Goal: Task Accomplishment & Management: Complete application form

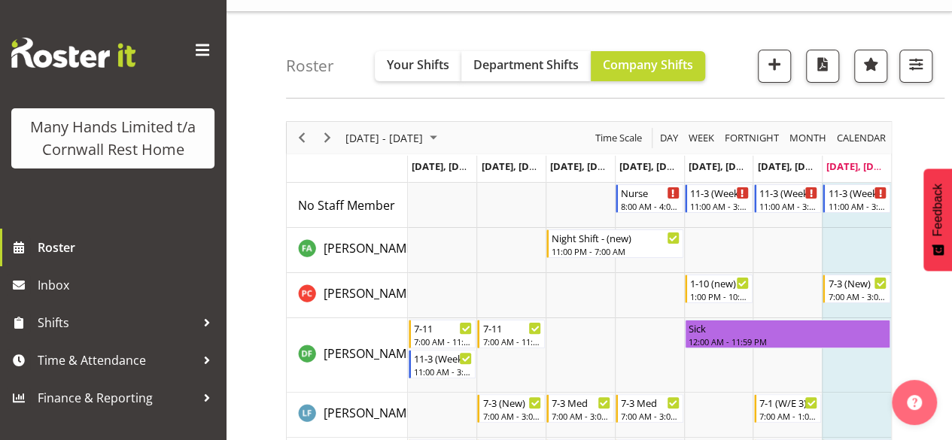
scroll to position [23, 0]
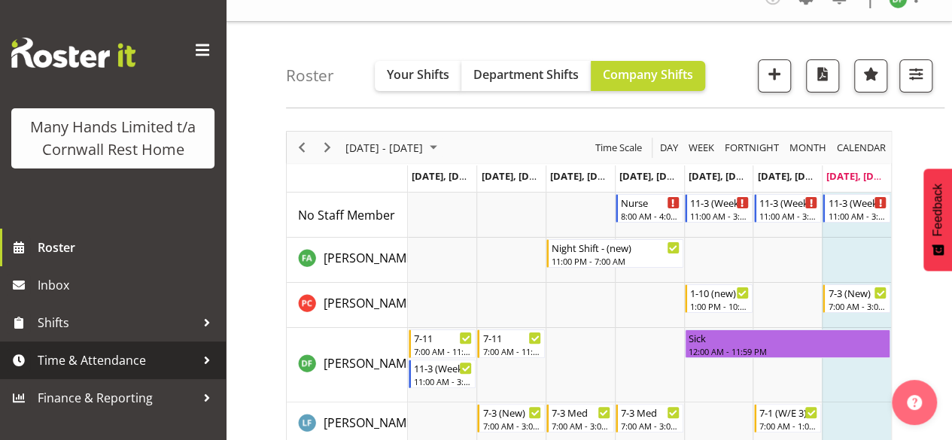
click at [126, 360] on span "Time & Attendance" at bounding box center [117, 360] width 158 height 23
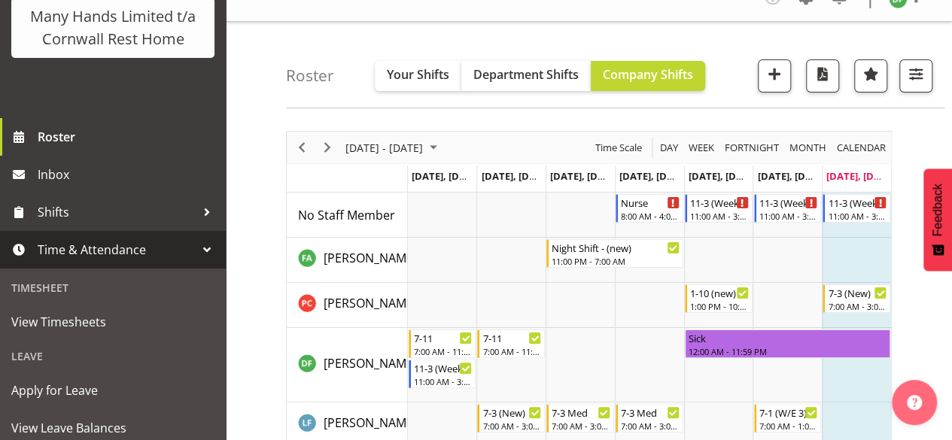
scroll to position [120, 0]
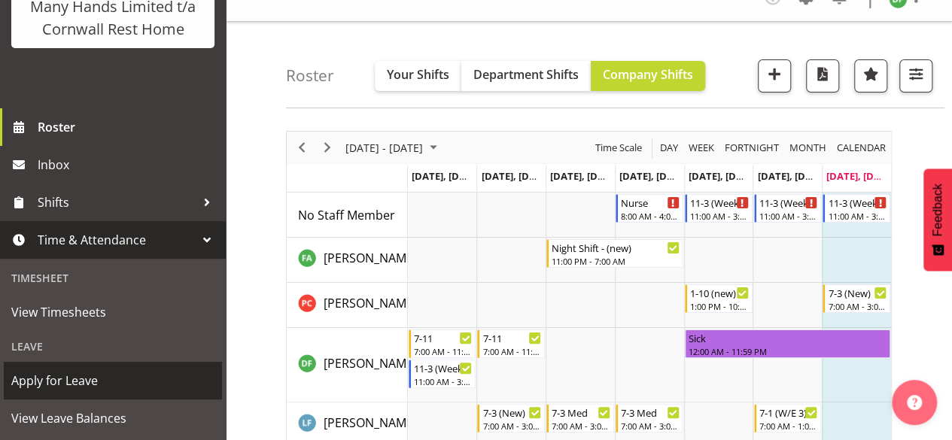
click at [32, 392] on span "Apply for Leave" at bounding box center [112, 380] width 203 height 23
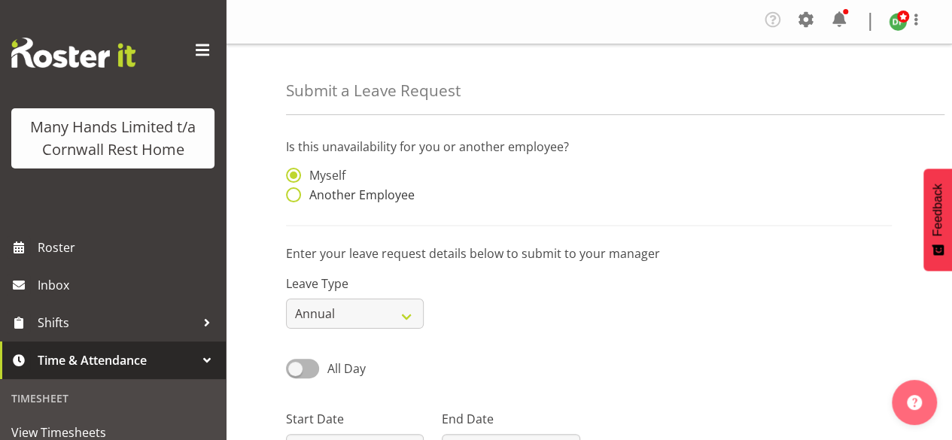
click at [293, 193] on span at bounding box center [293, 194] width 15 height 15
click at [293, 193] on input "Another Employee" at bounding box center [291, 195] width 10 height 10
radio input "true"
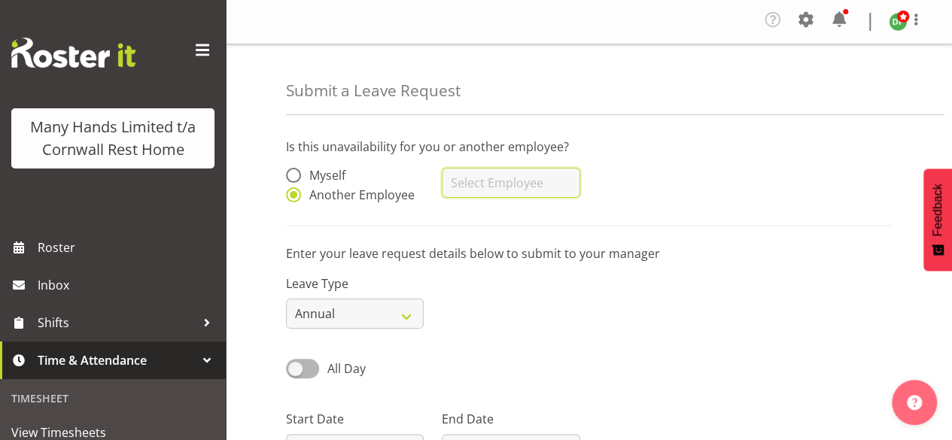
click at [458, 181] on input "text" at bounding box center [511, 183] width 138 height 30
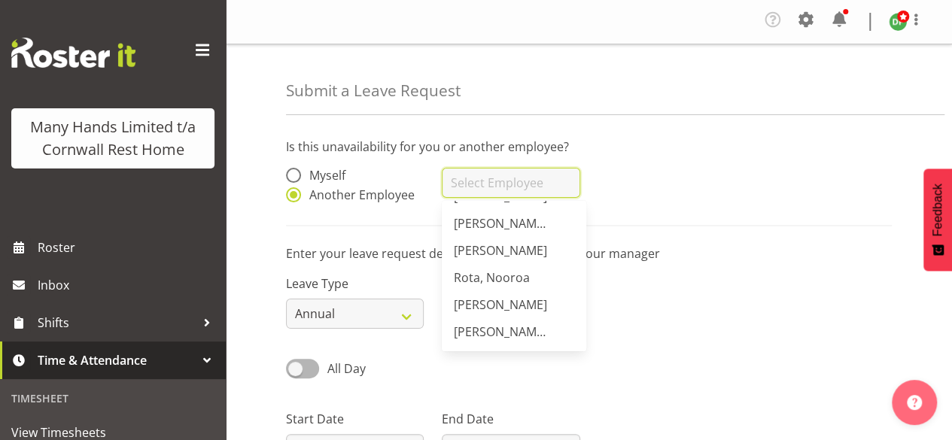
scroll to position [542, 0]
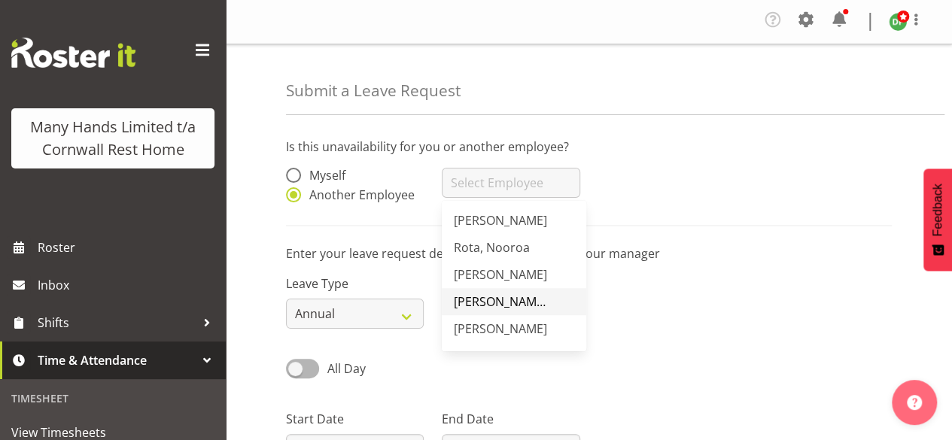
click at [524, 302] on span "[PERSON_NAME], Eternal" at bounding box center [524, 301] width 140 height 17
type input "[PERSON_NAME], Eternal"
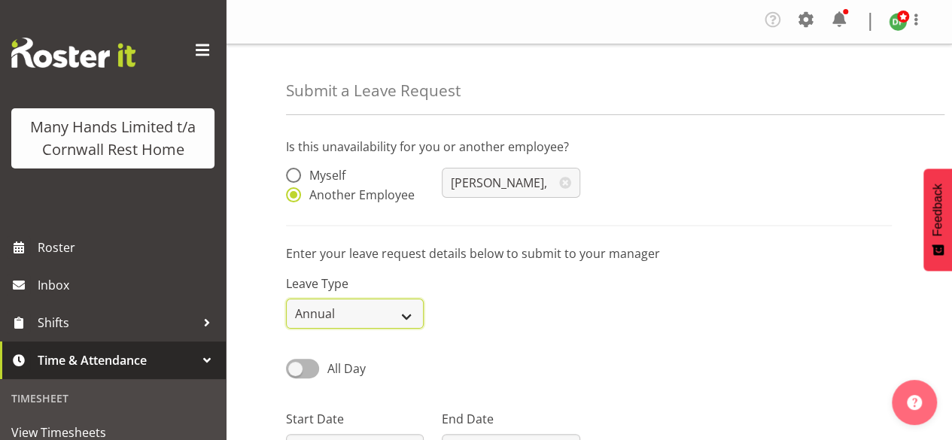
click at [408, 318] on select "Annual Sick Leave Without Pay Bereavement Domestic Violence Parental Jury Servi…" at bounding box center [355, 314] width 138 height 30
select select "Sick"
click at [286, 299] on select "Annual Sick Leave Without Pay Bereavement Domestic Violence Parental Jury Servi…" at bounding box center [355, 314] width 138 height 30
click at [304, 365] on span at bounding box center [302, 368] width 33 height 19
click at [296, 365] on input "All Day" at bounding box center [291, 368] width 10 height 10
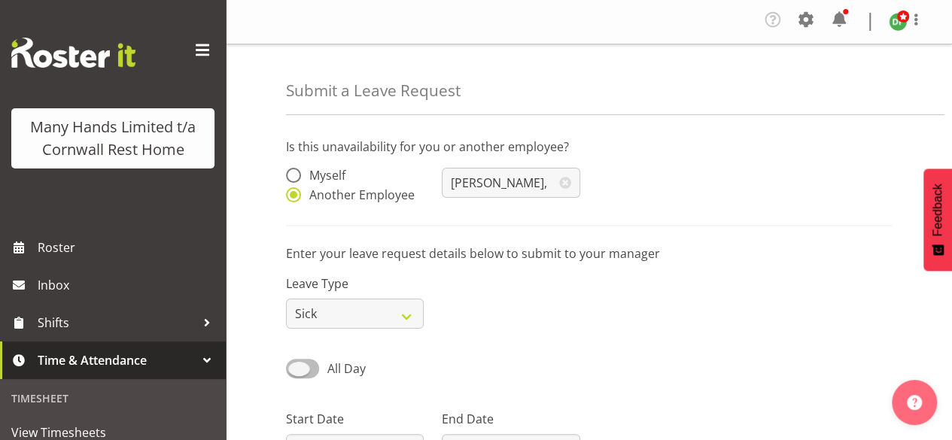
checkbox input "true"
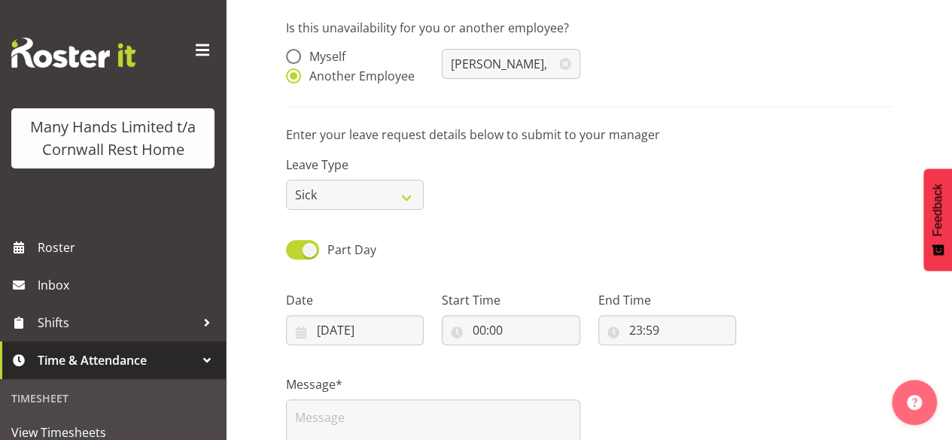
scroll to position [120, 0]
click at [475, 332] on input "00:00" at bounding box center [511, 329] width 138 height 30
click at [483, 329] on input "00:00" at bounding box center [511, 329] width 138 height 30
click at [543, 367] on select "00 01 02 03 04 05 06 07 08 09 10 11 12 13 14 15 16 17 18 19 20 21 22 23" at bounding box center [544, 368] width 34 height 30
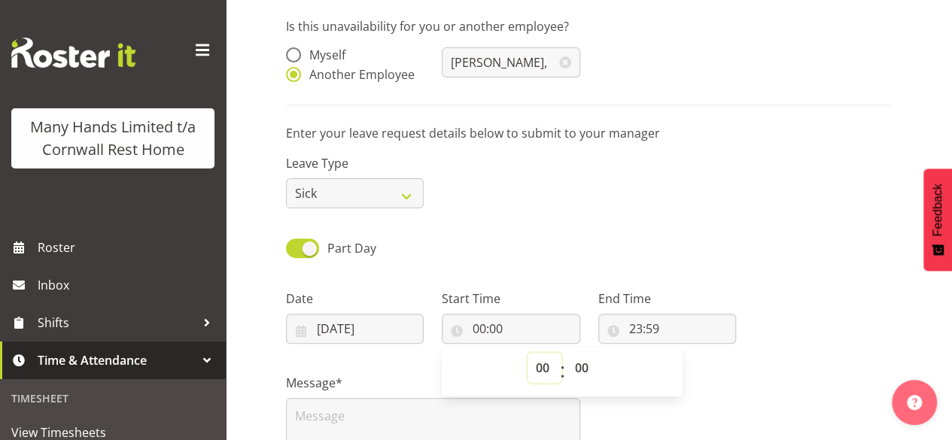
select select "7"
click at [527, 353] on select "00 01 02 03 04 05 06 07 08 09 10 11 12 13 14 15 16 17 18 19 20 21 22 23" at bounding box center [544, 368] width 34 height 30
type input "07:00"
click at [638, 332] on input "23:59" at bounding box center [667, 329] width 138 height 30
click at [703, 373] on select "00 01 02 03 04 05 06 07 08 09 10 11 12 13 14 15 16 17 18 19 20 21 22 23" at bounding box center [701, 368] width 34 height 30
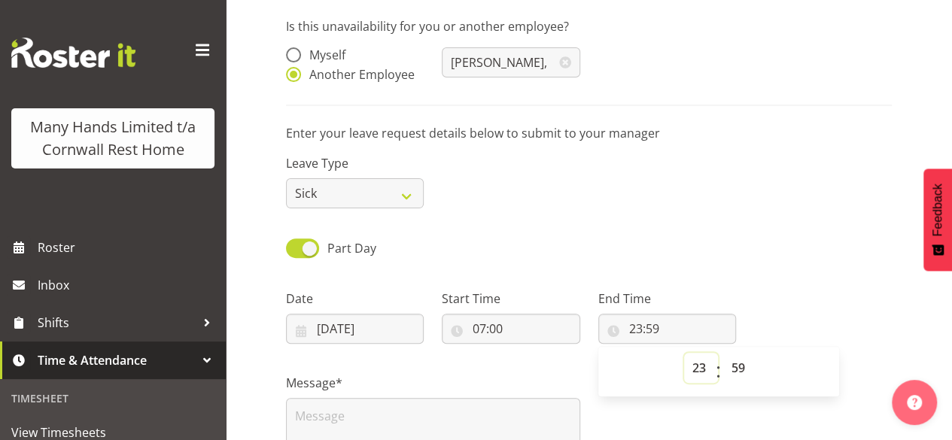
select select "11"
click at [684, 353] on select "00 01 02 03 04 05 06 07 08 09 10 11 12 13 14 15 16 17 18 19 20 21 22 23" at bounding box center [701, 368] width 34 height 30
type input "11:59"
click at [733, 366] on select "00 01 02 03 04 05 06 07 08 09 10 11 12 13 14 15 16 17 18 19 20 21 22 23 24 25 2…" at bounding box center [740, 368] width 34 height 30
select select "0"
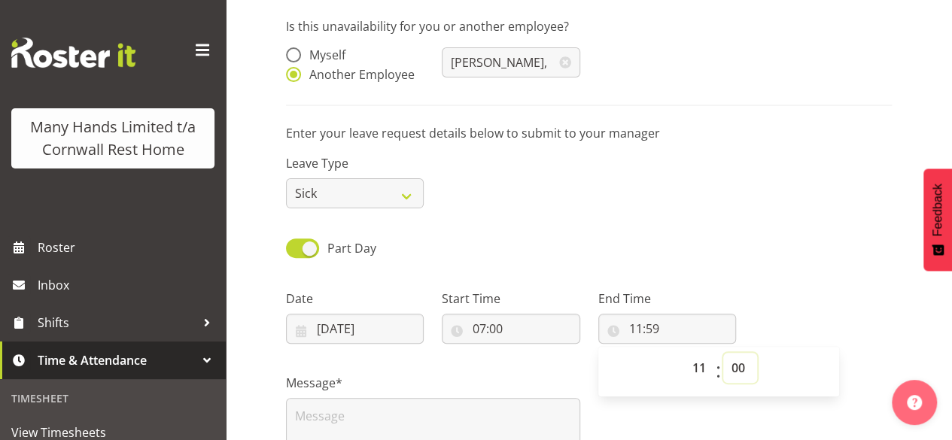
click at [723, 353] on select "00 01 02 03 04 05 06 07 08 09 10 11 12 13 14 15 16 17 18 19 20 21 22 23 24 25 2…" at bounding box center [740, 368] width 34 height 30
type input "11:00"
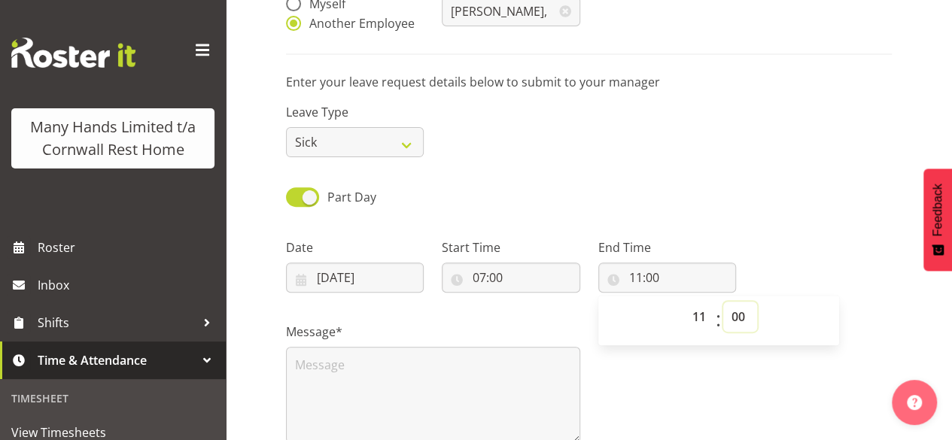
scroll to position [181, 0]
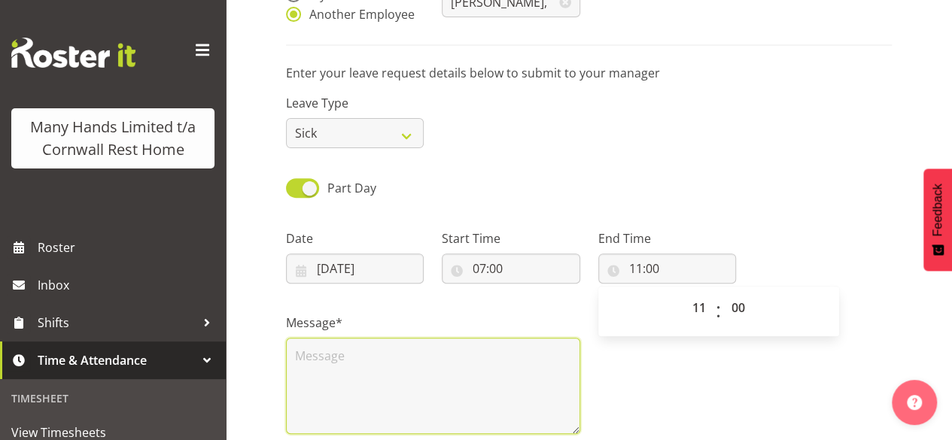
click at [329, 371] on textarea at bounding box center [433, 386] width 294 height 96
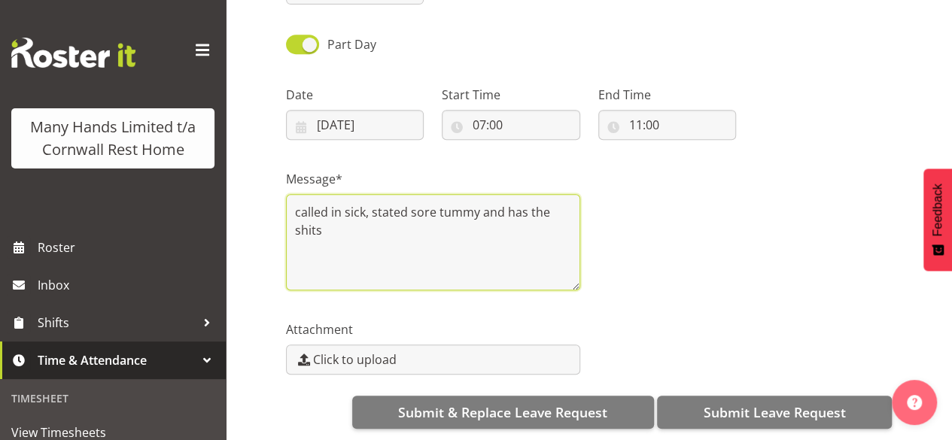
scroll to position [336, 0]
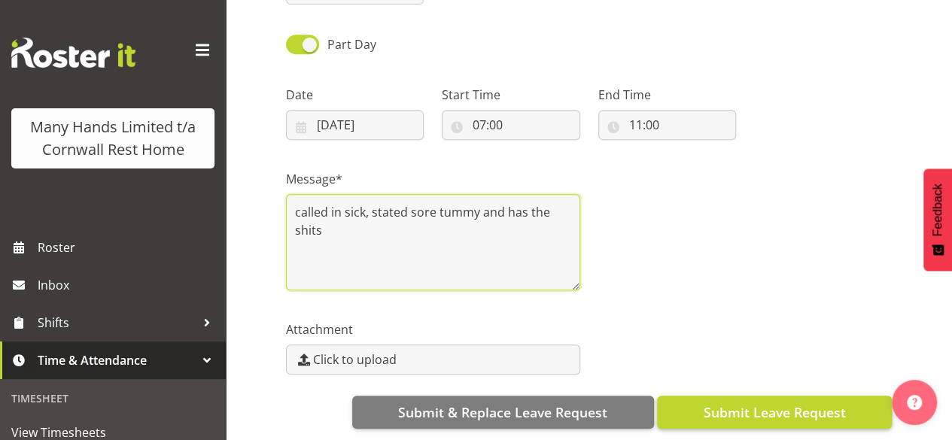
type textarea "called in sick, stated sore tummy and has the shits"
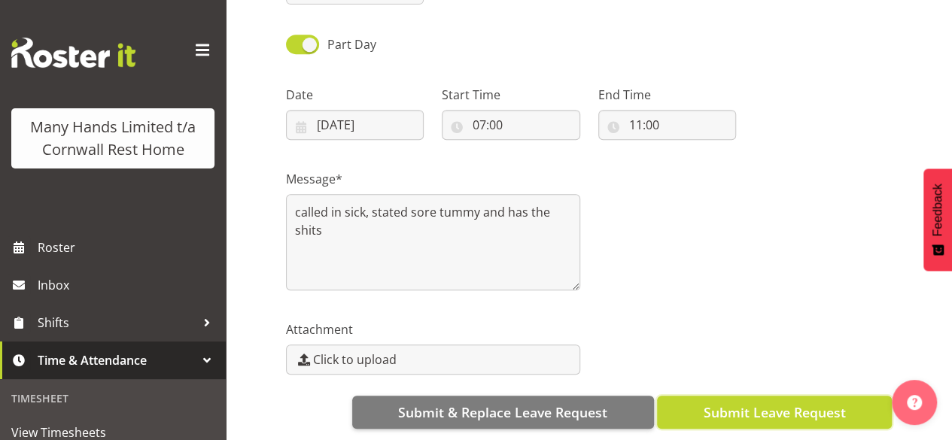
click at [767, 402] on span "Submit Leave Request" at bounding box center [774, 412] width 142 height 20
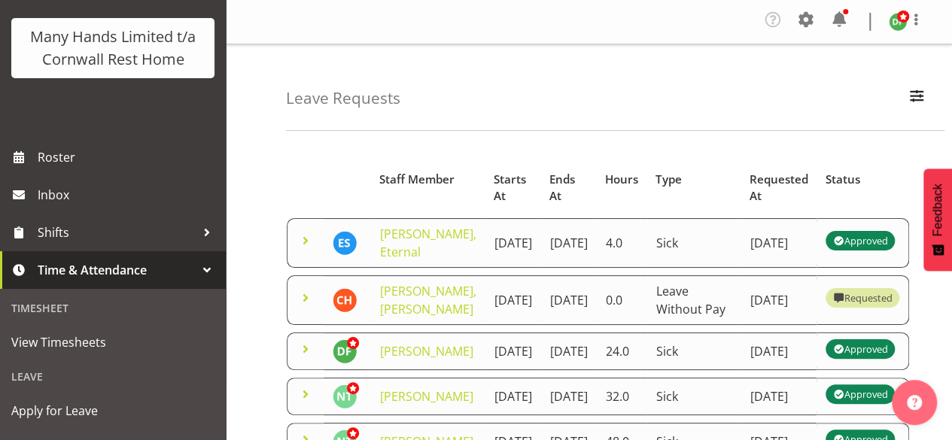
scroll to position [120, 0]
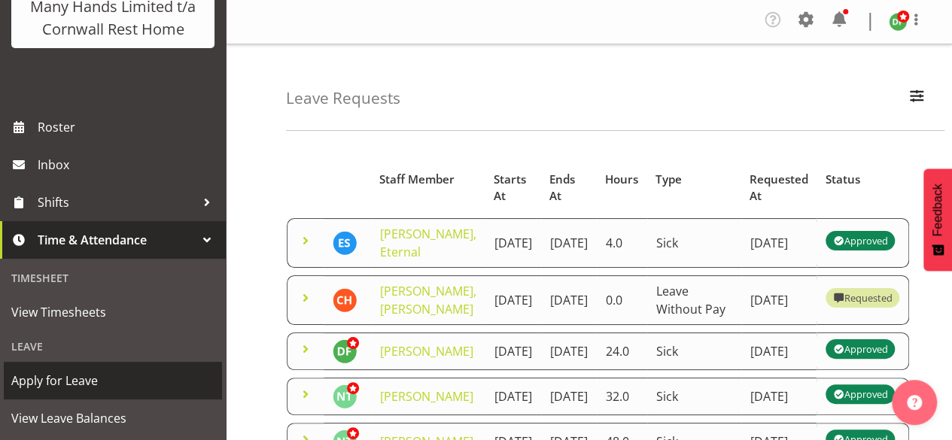
click at [55, 392] on span "Apply for Leave" at bounding box center [112, 380] width 203 height 23
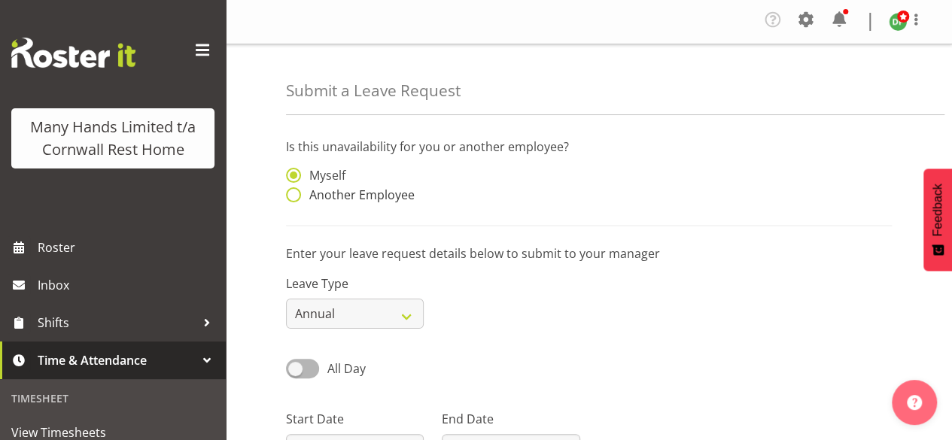
click at [297, 194] on span at bounding box center [293, 194] width 15 height 15
click at [296, 194] on input "Another Employee" at bounding box center [291, 195] width 10 height 10
radio input "true"
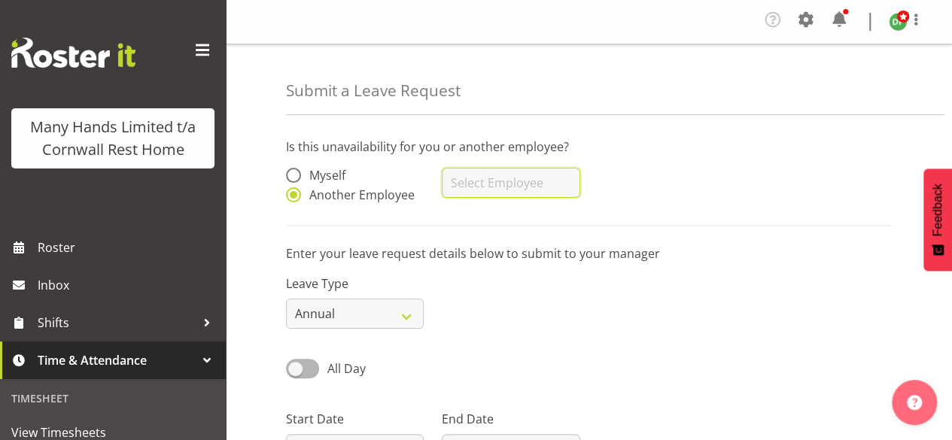
click at [489, 180] on input "text" at bounding box center [511, 183] width 138 height 30
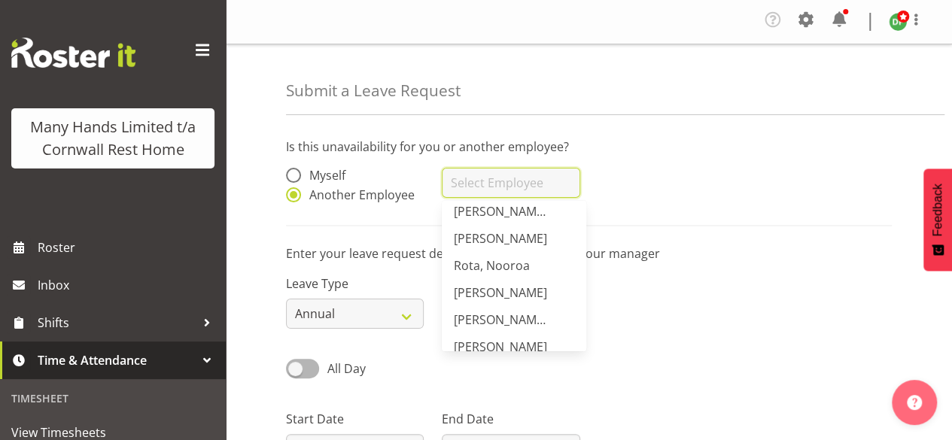
scroll to position [527, 0]
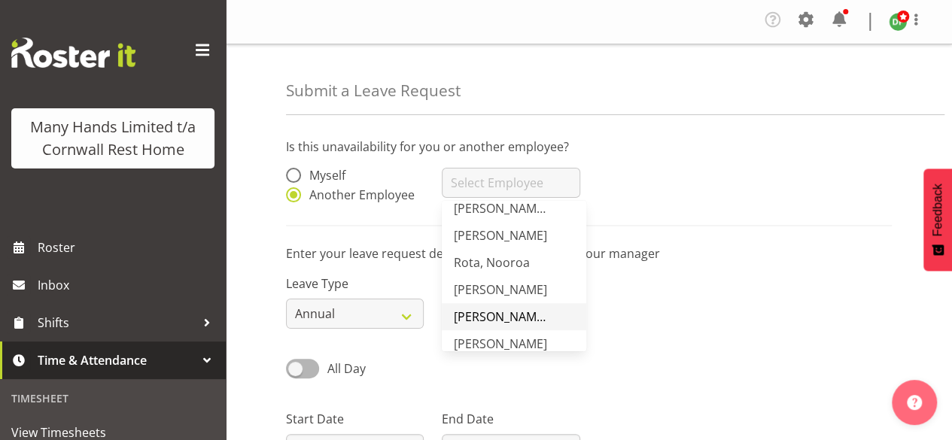
click at [525, 319] on span "[PERSON_NAME], Eternal" at bounding box center [524, 316] width 140 height 17
type input "[PERSON_NAME], Eternal"
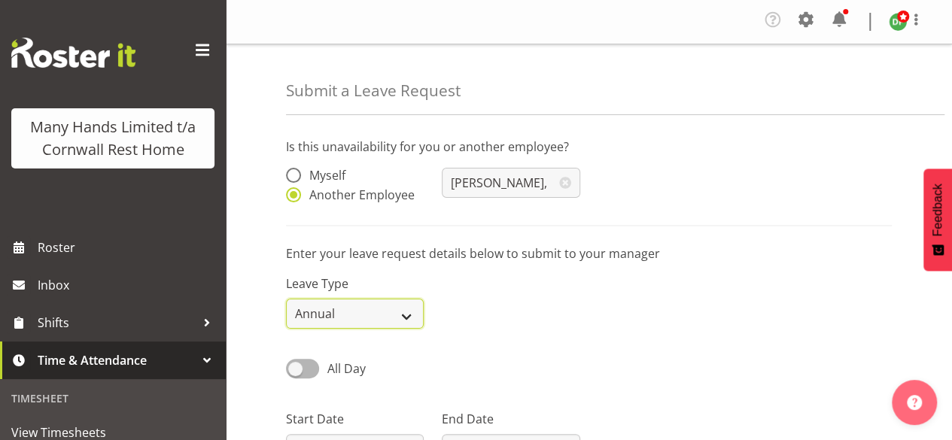
click at [408, 321] on select "Annual Sick Leave Without Pay Bereavement Domestic Violence Parental Jury Servi…" at bounding box center [355, 314] width 138 height 30
select select "Sick"
click at [286, 299] on select "Annual Sick Leave Without Pay Bereavement Domestic Violence Parental Jury Servi…" at bounding box center [355, 314] width 138 height 30
click at [309, 369] on span at bounding box center [302, 368] width 33 height 19
click at [296, 369] on input "All Day" at bounding box center [291, 368] width 10 height 10
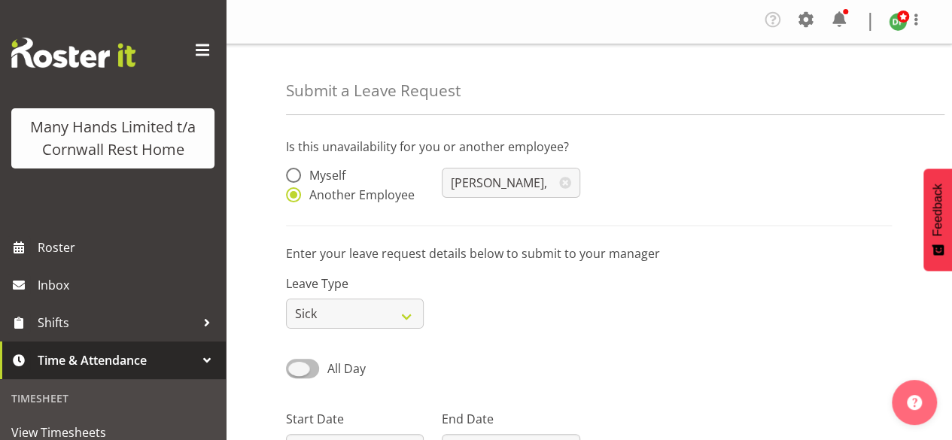
checkbox input "true"
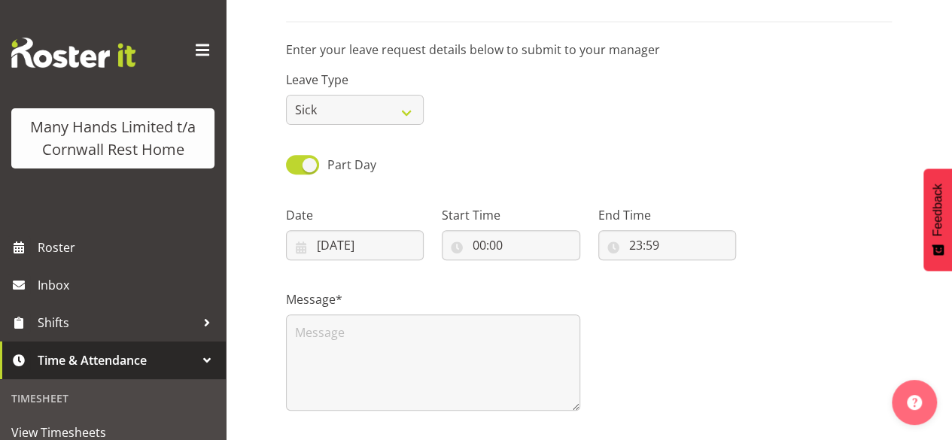
scroll to position [212, 0]
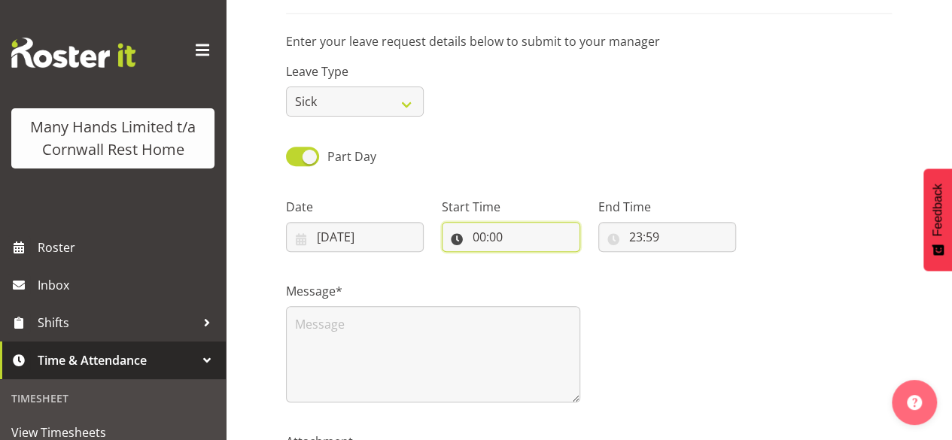
click at [490, 243] on input "00:00" at bounding box center [511, 237] width 138 height 30
click at [542, 278] on select "00 01 02 03 04 05 06 07 08 09 10 11 12 13 14 15 16 17 18 19 20 21 22 23" at bounding box center [544, 276] width 34 height 30
select select "11"
click at [527, 261] on select "00 01 02 03 04 05 06 07 08 09 10 11 12 13 14 15 16 17 18 19 20 21 22 23" at bounding box center [544, 276] width 34 height 30
type input "11:00"
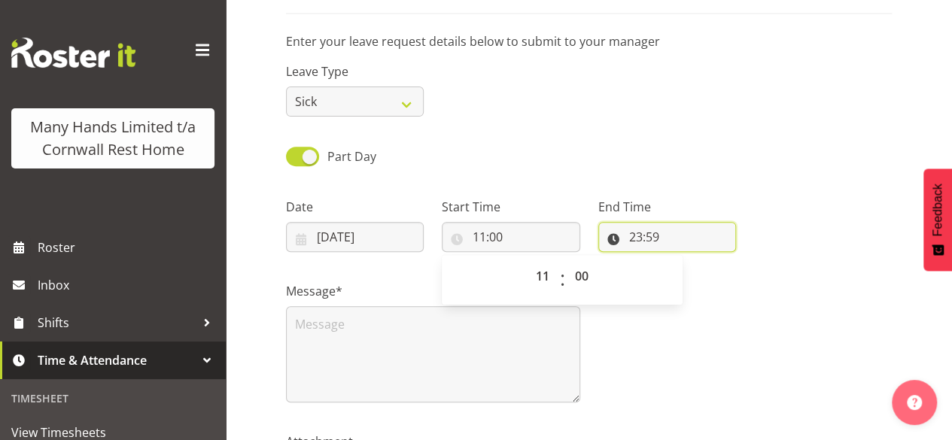
click at [643, 237] on input "23:59" at bounding box center [667, 237] width 138 height 30
click at [700, 282] on select "00 01 02 03 04 05 06 07 08 09 10 11 12 13 14 15 16 17 18 19 20 21 22 23" at bounding box center [701, 276] width 34 height 30
select select "15"
click at [684, 261] on select "00 01 02 03 04 05 06 07 08 09 10 11 12 13 14 15 16 17 18 19 20 21 22 23" at bounding box center [701, 276] width 34 height 30
type input "15:59"
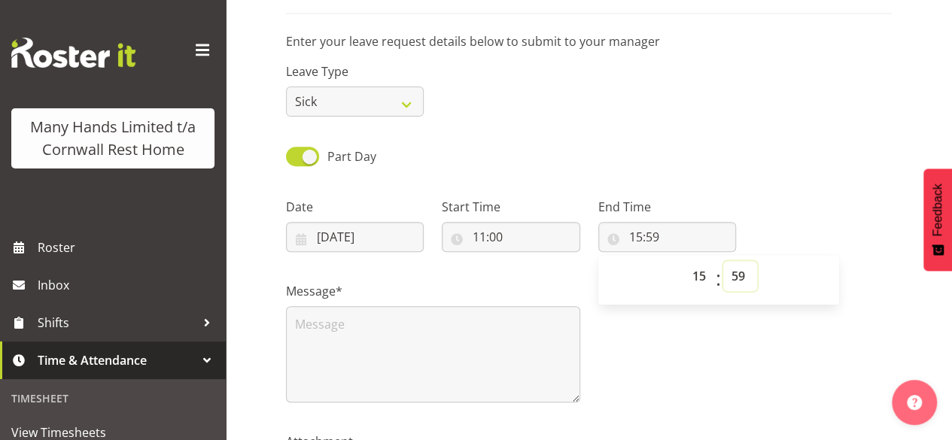
click at [742, 273] on select "00 01 02 03 04 05 06 07 08 09 10 11 12 13 14 15 16 17 18 19 20 21 22 23 24 25 2…" at bounding box center [740, 276] width 34 height 30
select select "0"
click at [723, 261] on select "00 01 02 03 04 05 06 07 08 09 10 11 12 13 14 15 16 17 18 19 20 21 22 23 24 25 2…" at bounding box center [740, 276] width 34 height 30
type input "15:00"
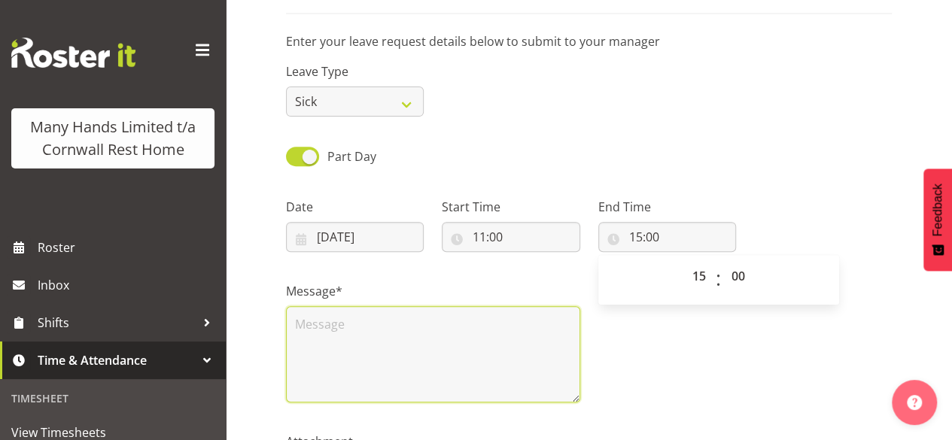
click at [333, 338] on textarea at bounding box center [433, 354] width 294 height 96
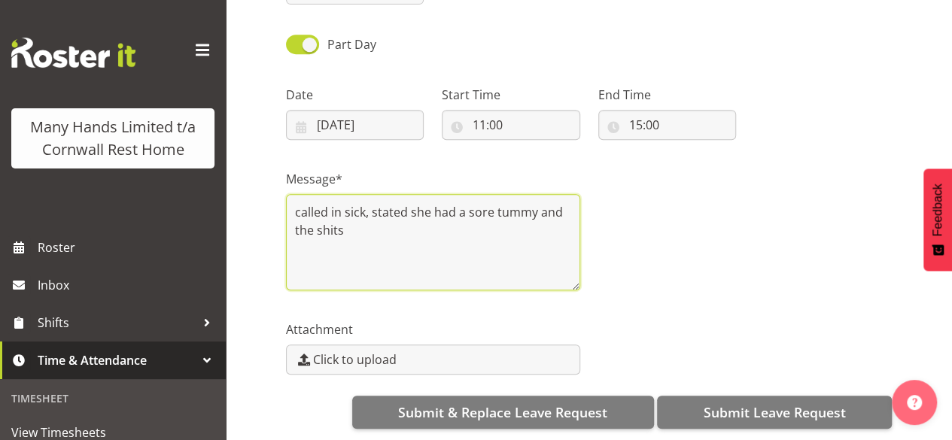
scroll to position [336, 0]
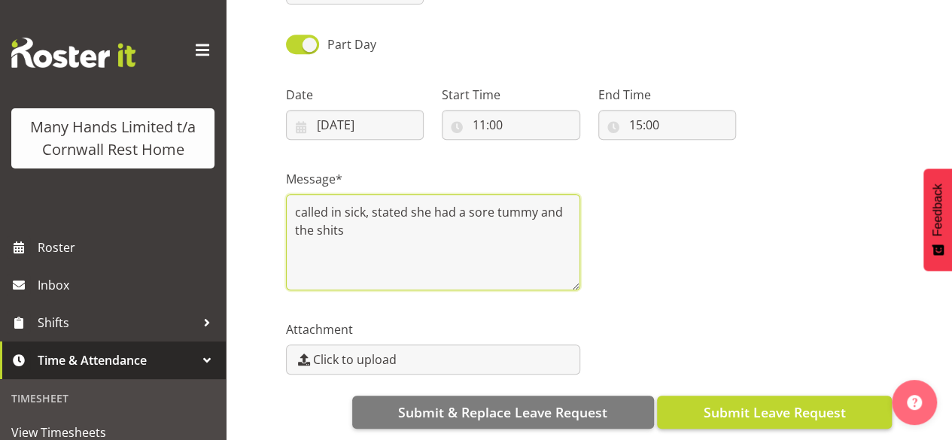
type textarea "called in sick, stated she had a sore tummy and the shits"
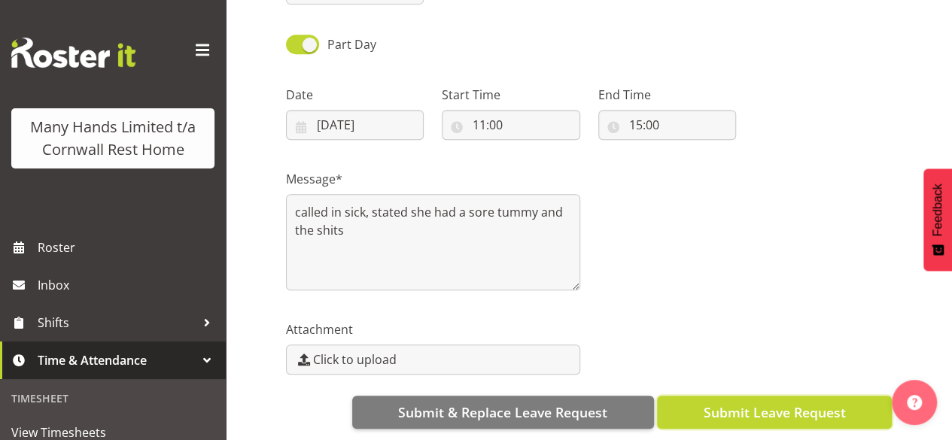
click at [773, 402] on span "Submit Leave Request" at bounding box center [774, 412] width 142 height 20
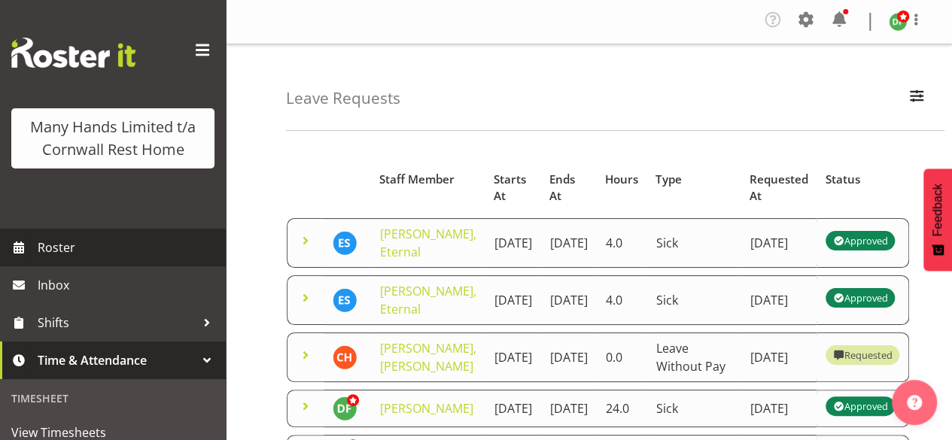
click at [69, 259] on span "Roster" at bounding box center [128, 247] width 181 height 23
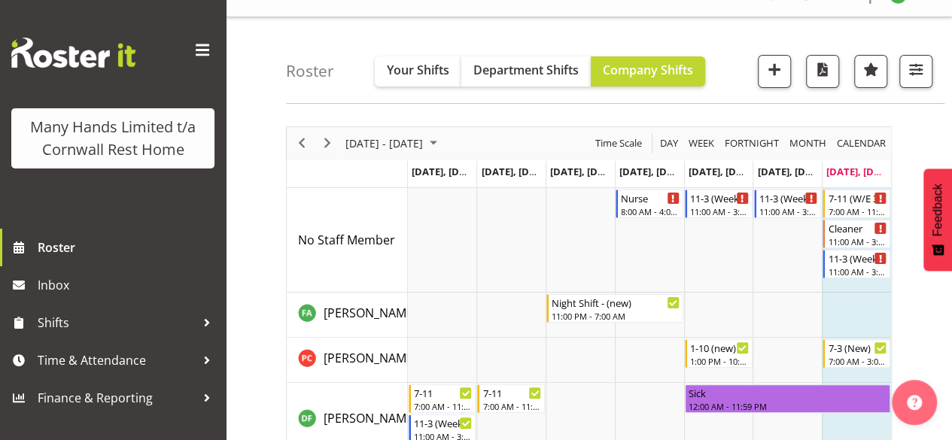
scroll to position [12, 0]
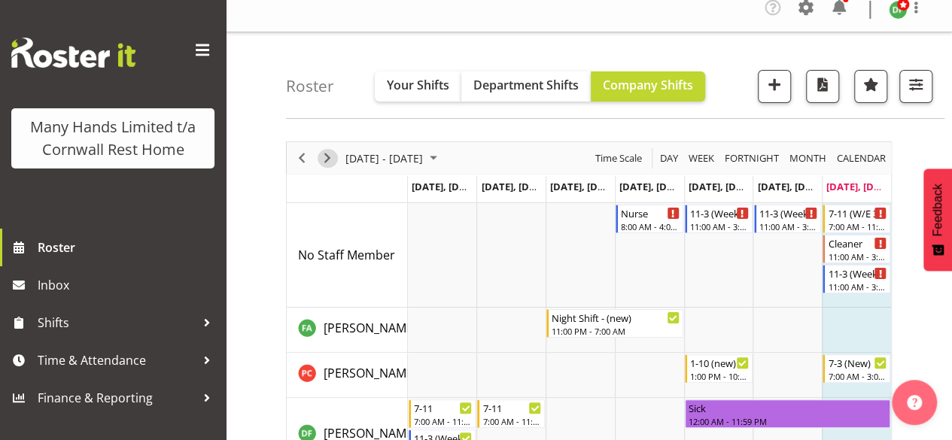
click at [332, 156] on span "Next" at bounding box center [327, 158] width 18 height 19
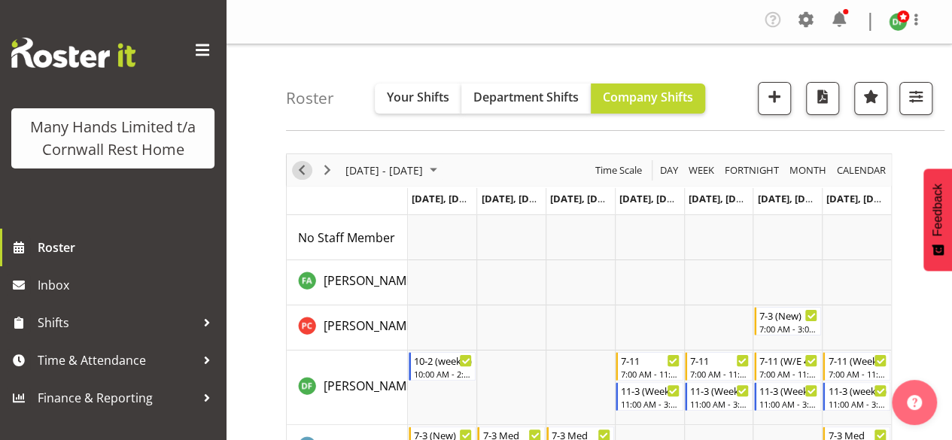
click at [301, 172] on span "Previous" at bounding box center [302, 170] width 18 height 19
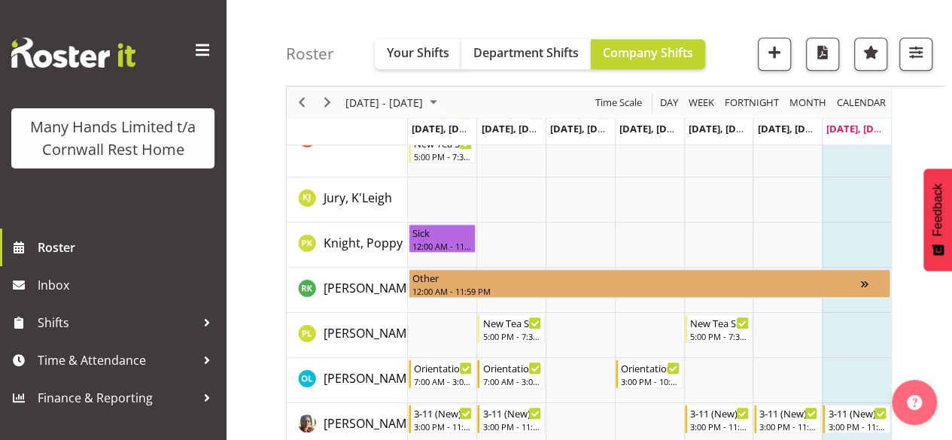
scroll to position [621, 0]
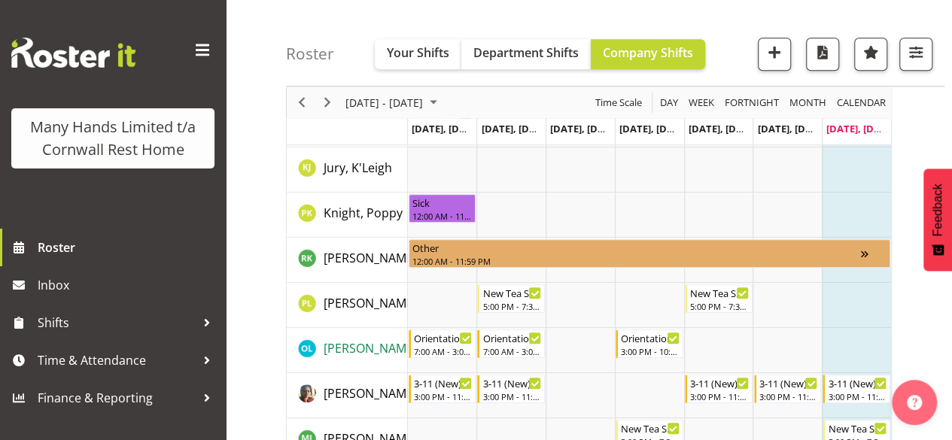
click at [362, 342] on span "[PERSON_NAME]" at bounding box center [369, 348] width 93 height 17
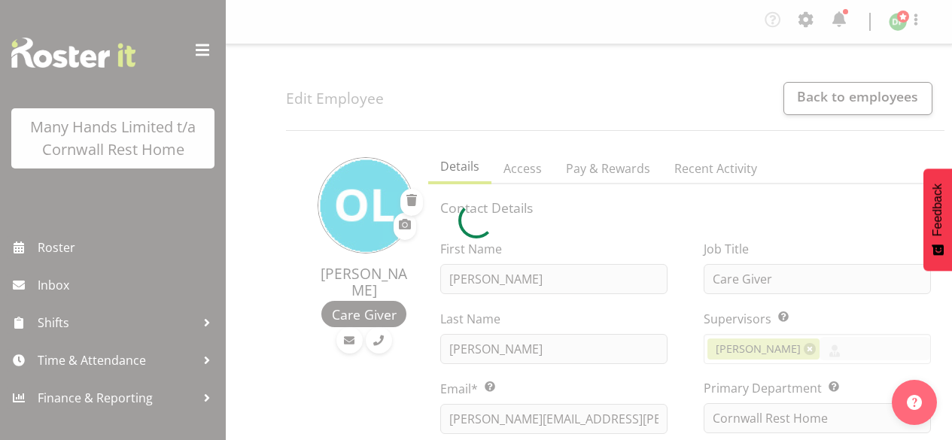
select select "TimelineWeek"
select select
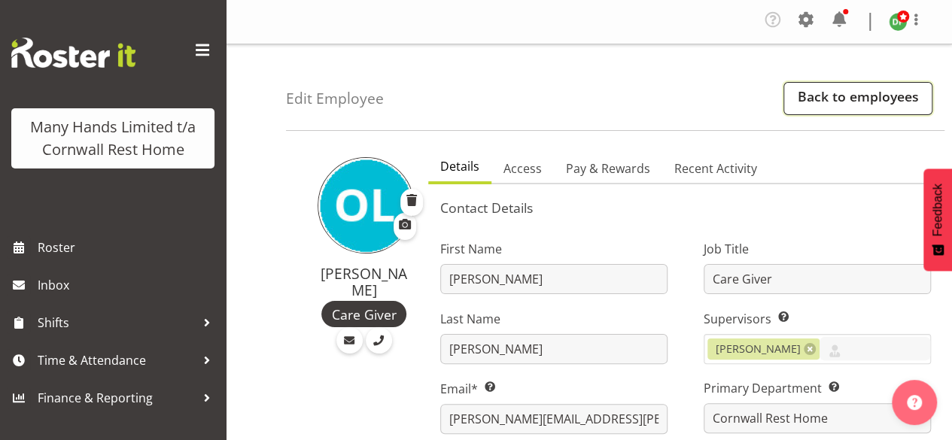
click at [863, 98] on link "Back to employees" at bounding box center [857, 98] width 149 height 33
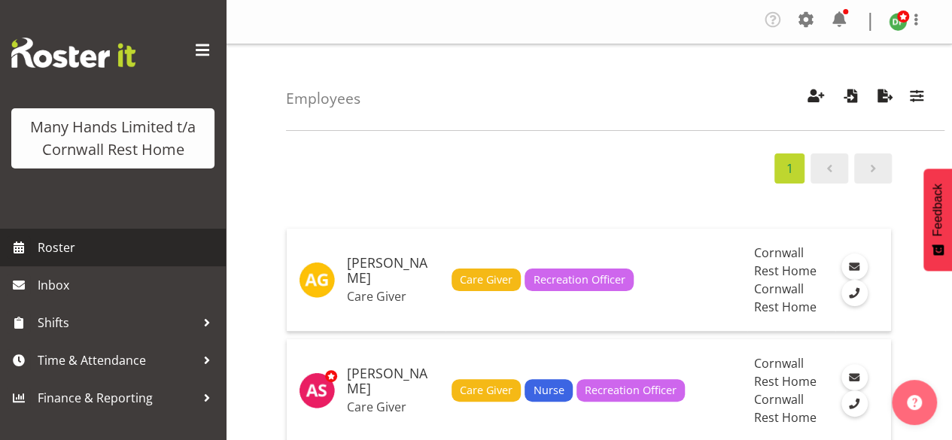
click at [46, 246] on span "Roster" at bounding box center [128, 247] width 181 height 23
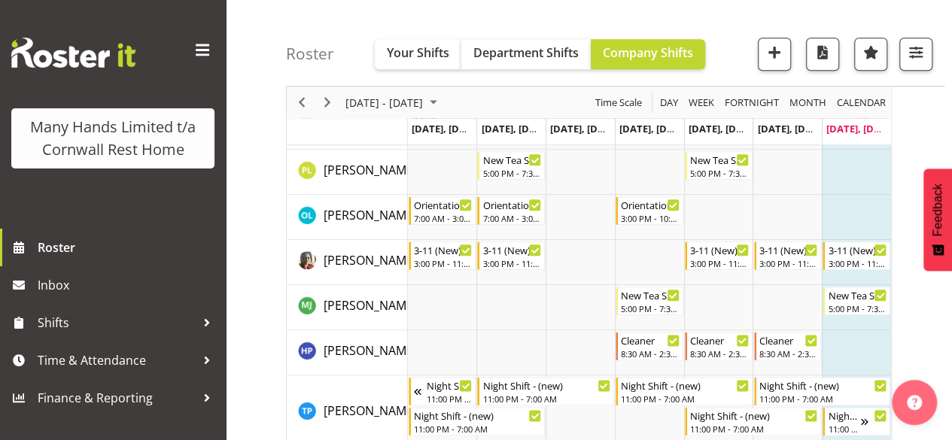
scroll to position [744, 0]
